Goal: Navigation & Orientation: Find specific page/section

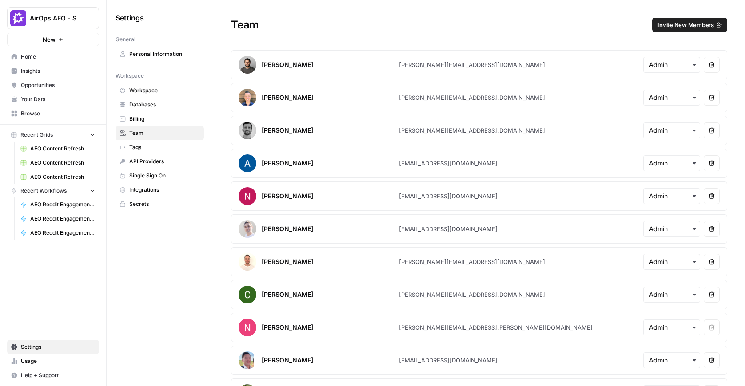
click at [38, 84] on span "Opportunities" at bounding box center [58, 85] width 74 height 8
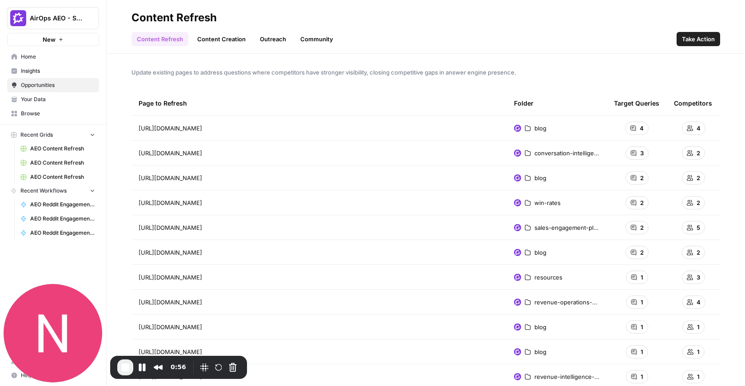
click at [44, 72] on span "Insights" at bounding box center [58, 71] width 74 height 8
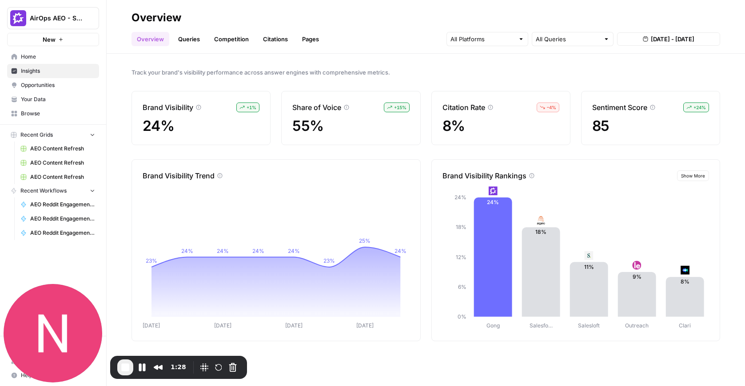
click at [67, 85] on span "Opportunities" at bounding box center [58, 85] width 74 height 8
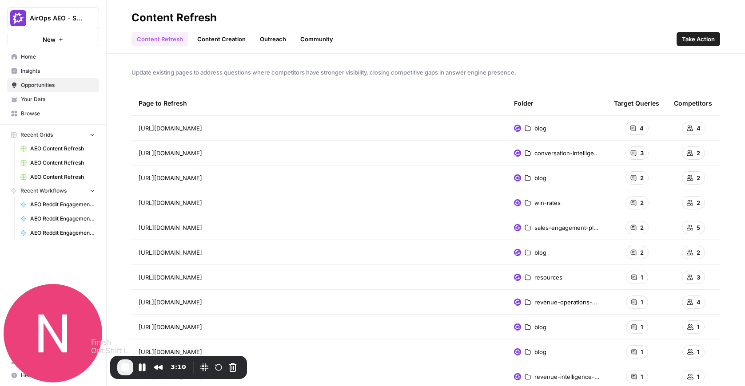
click at [125, 368] on span "End Recording" at bounding box center [125, 367] width 11 height 11
